Goal: Task Accomplishment & Management: Manage account settings

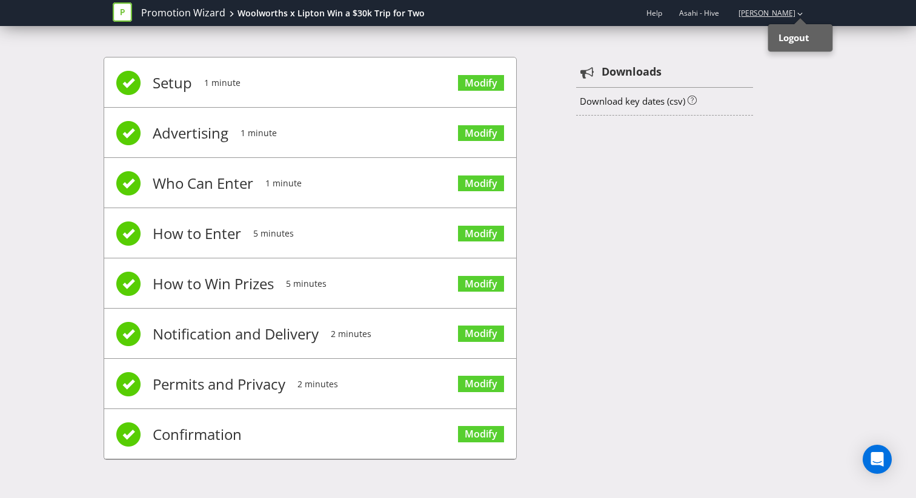
click at [787, 30] on div "Logout" at bounding box center [800, 38] width 61 height 24
click at [783, 8] on link "[PERSON_NAME]" at bounding box center [760, 13] width 69 height 10
click at [784, 35] on strong "Logout" at bounding box center [793, 37] width 31 height 12
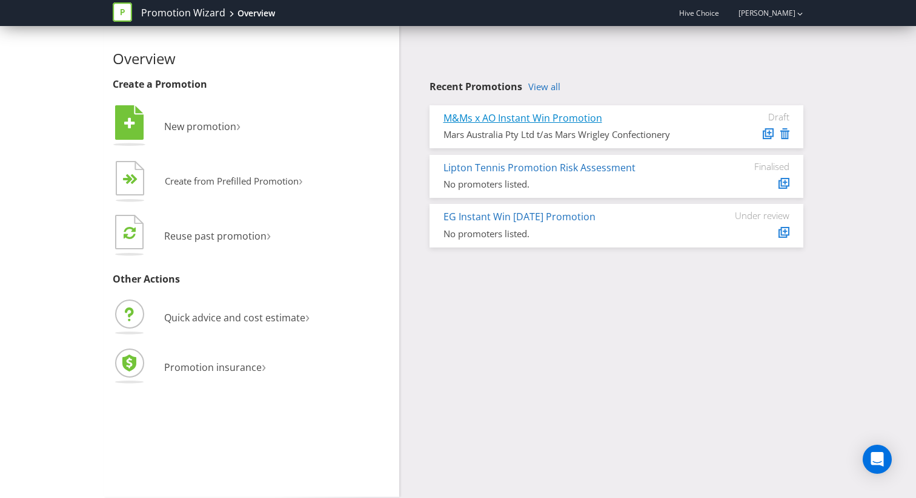
click at [536, 120] on link "M&Ms x AO Instant Win Promotion" at bounding box center [522, 117] width 159 height 13
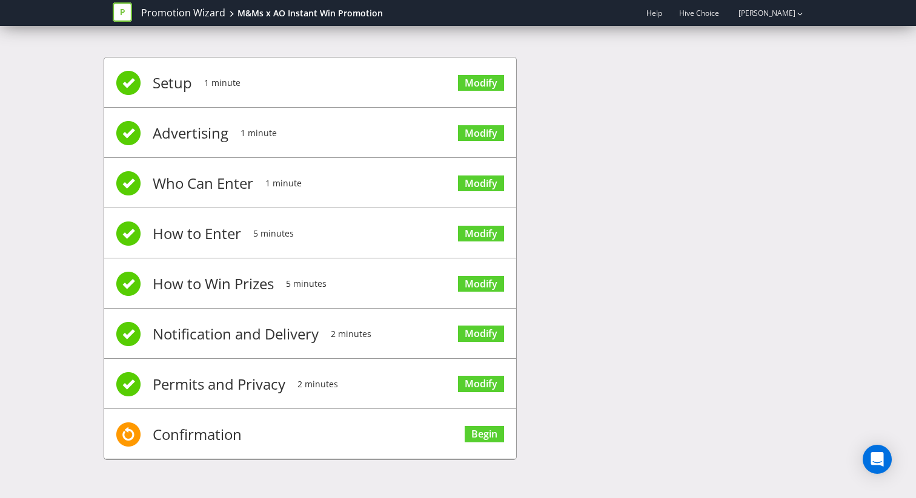
click at [480, 298] on span "Modify" at bounding box center [481, 283] width 46 height 48
click at [480, 276] on link "Modify" at bounding box center [481, 284] width 46 height 16
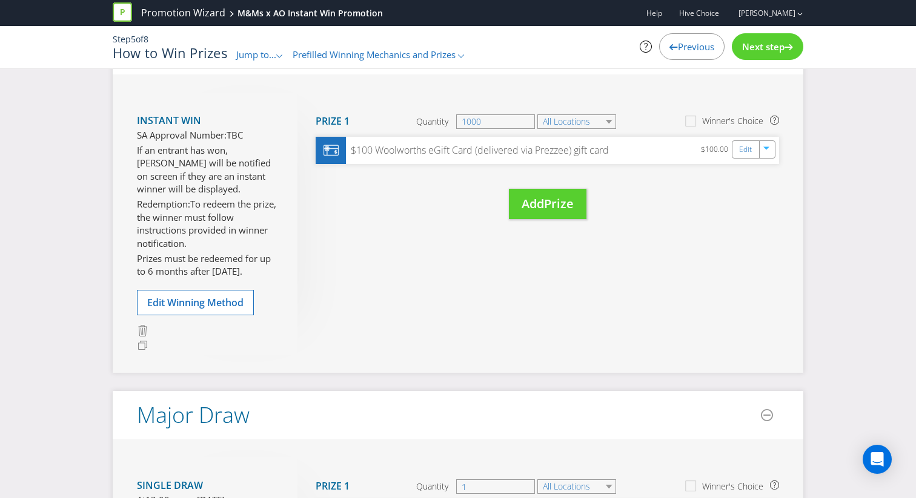
scroll to position [104, 0]
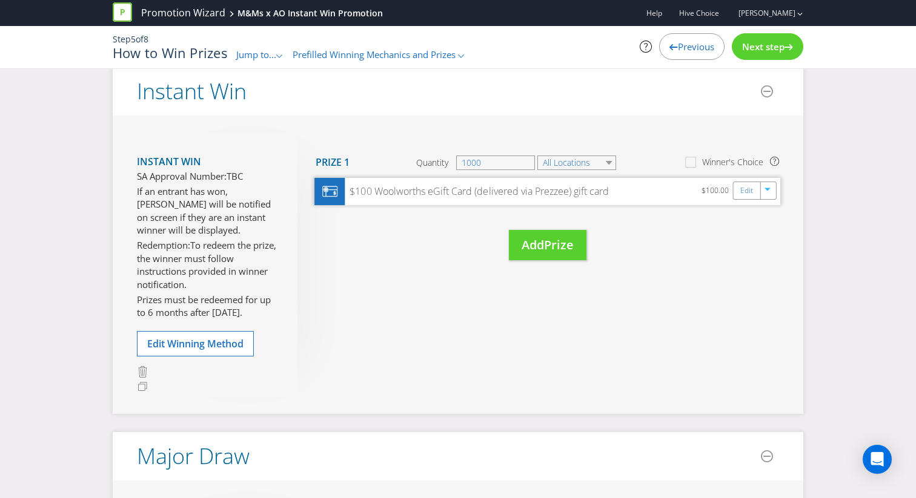
click at [730, 192] on div "$100.00" at bounding box center [716, 191] width 31 height 15
click at [740, 192] on div "Edit" at bounding box center [746, 190] width 27 height 17
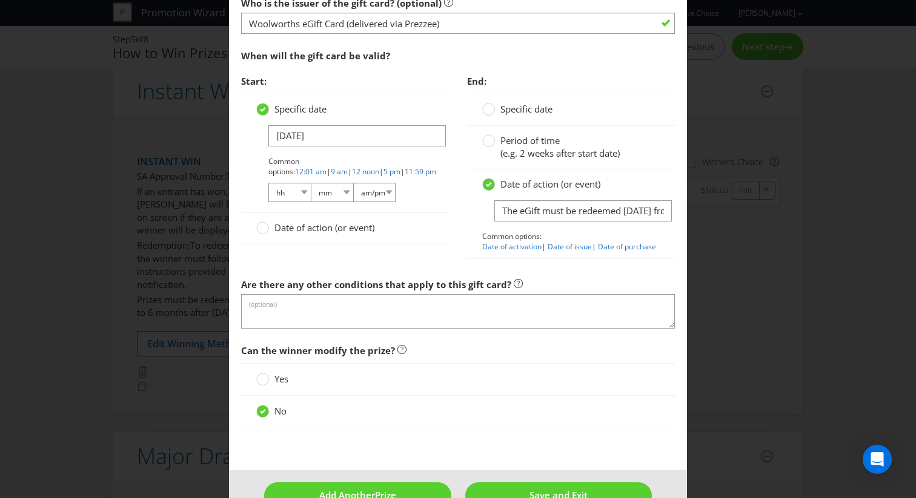
scroll to position [1408, 0]
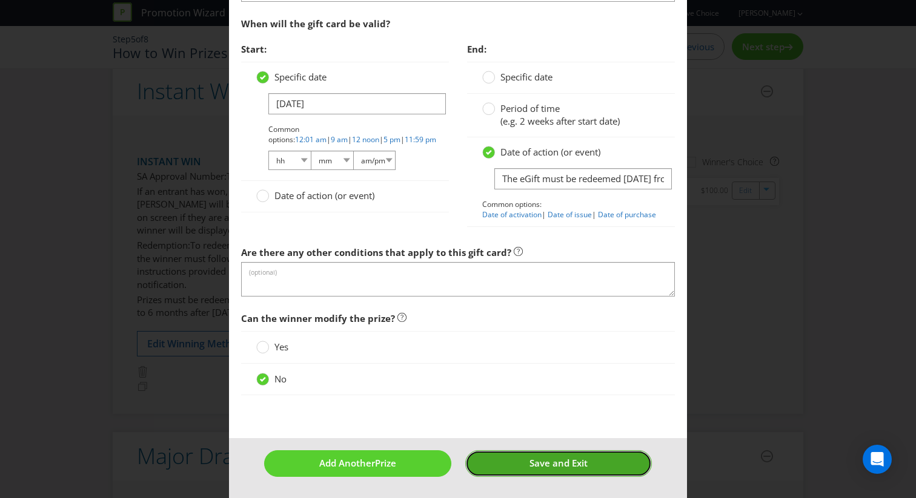
click at [545, 468] on span "Save and Exit" at bounding box center [558, 463] width 58 height 12
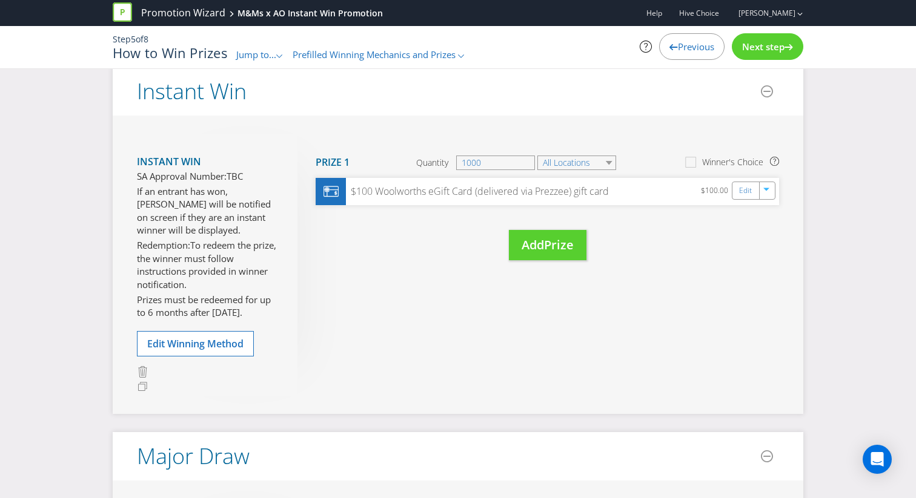
click at [687, 52] on span "Previous" at bounding box center [696, 47] width 36 height 12
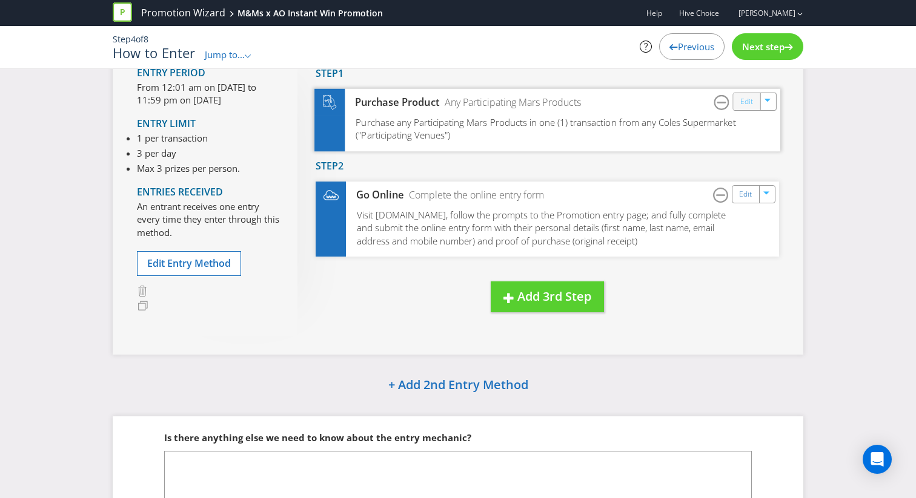
click at [748, 104] on link "Edit" at bounding box center [746, 101] width 13 height 14
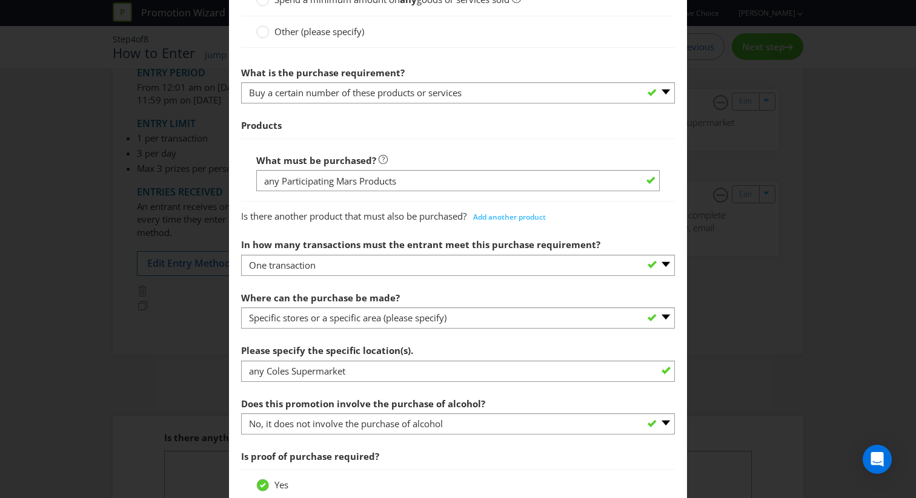
scroll to position [587, 0]
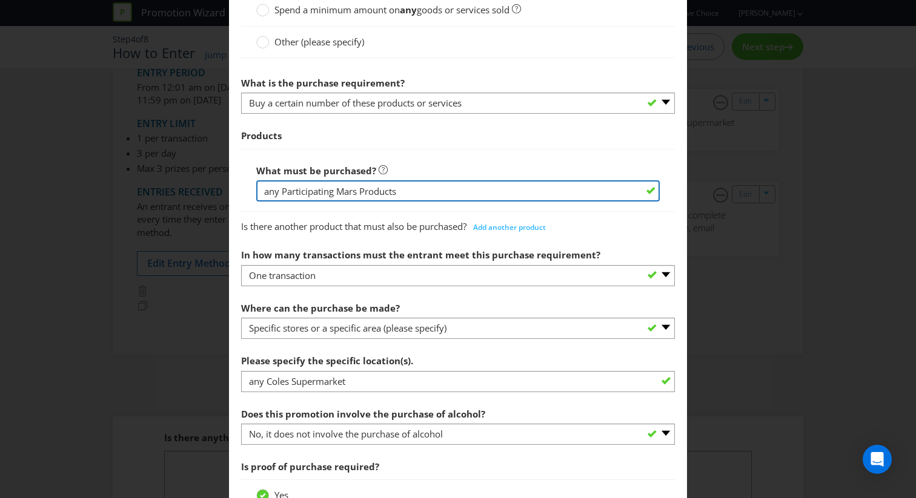
click at [403, 190] on input "any Participating Mars Products" at bounding box center [457, 190] width 403 height 21
